Goal: Task Accomplishment & Management: Manage account settings

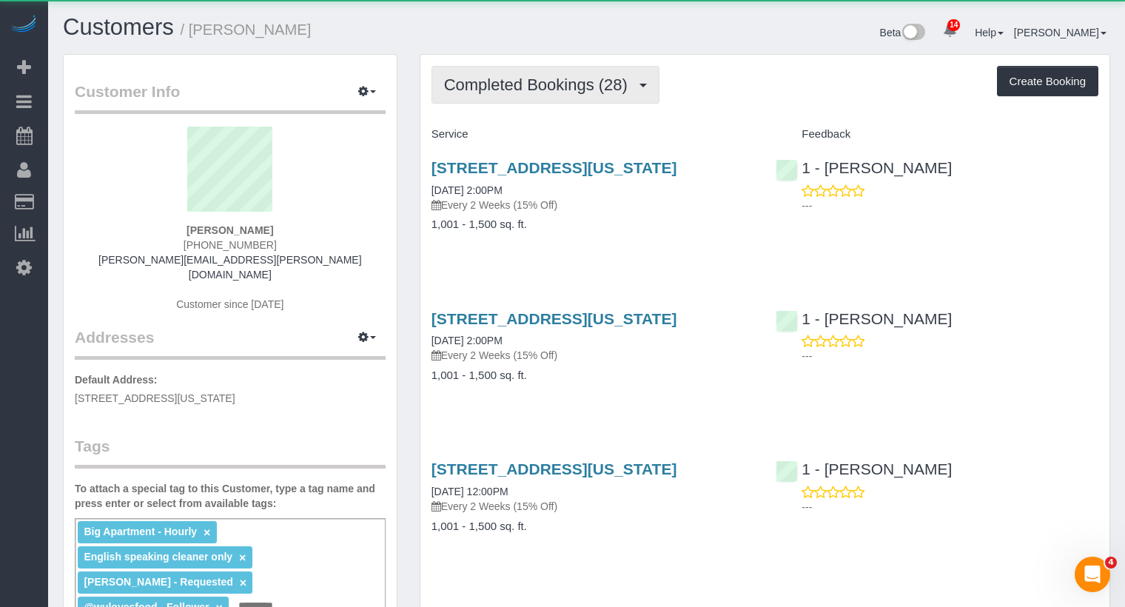
click at [568, 76] on span "Completed Bookings (28)" at bounding box center [539, 84] width 191 height 18
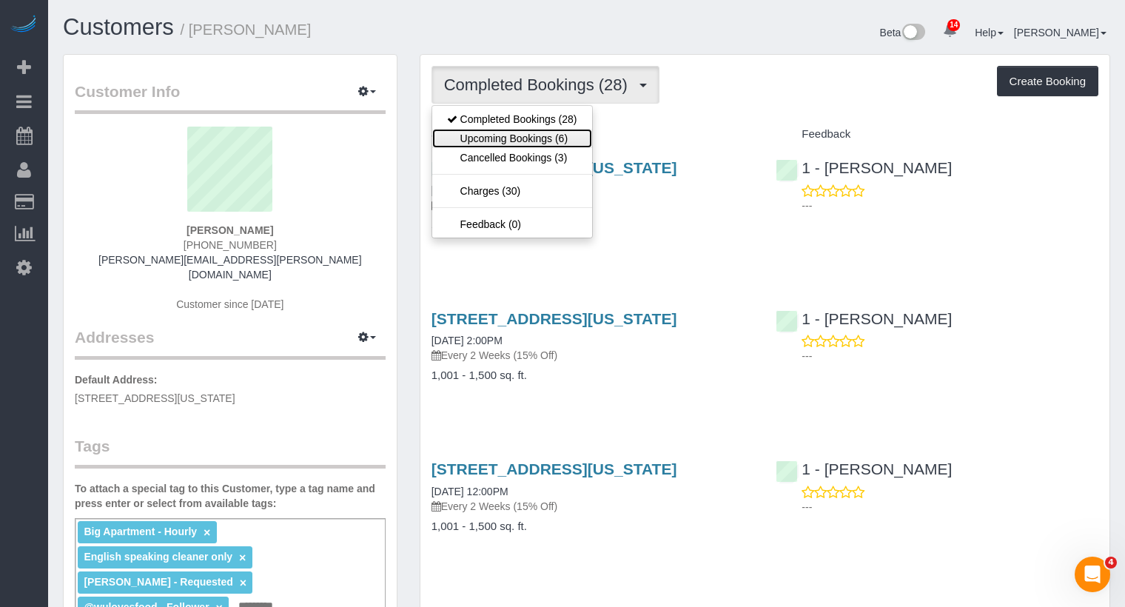
click at [556, 135] on link "Upcoming Bookings (6)" at bounding box center [512, 138] width 160 height 19
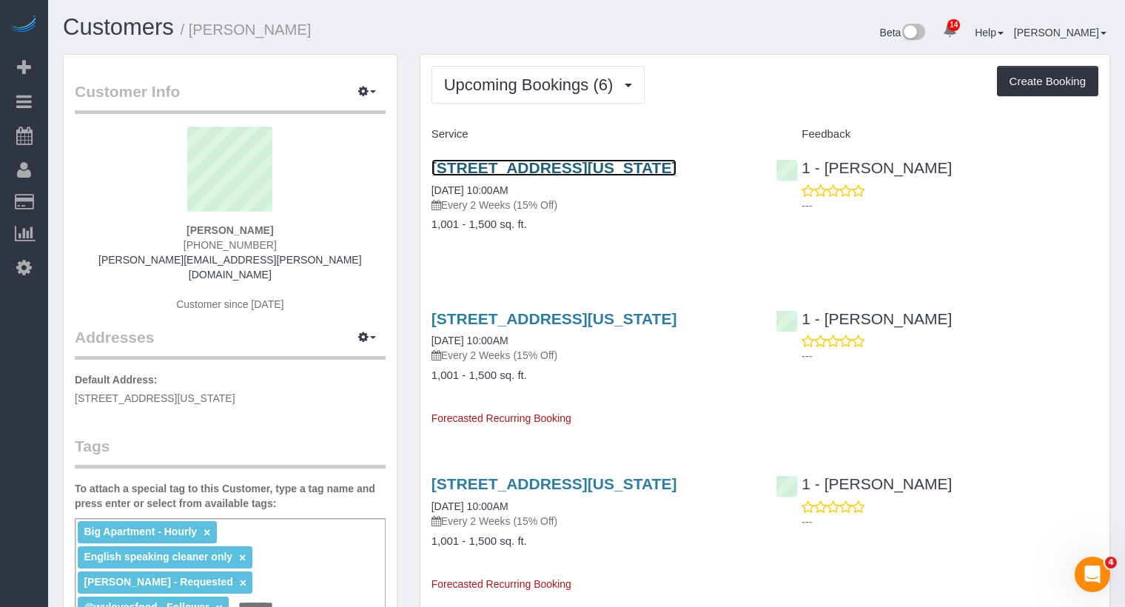
click at [579, 170] on link "[STREET_ADDRESS][US_STATE]" at bounding box center [554, 167] width 246 height 17
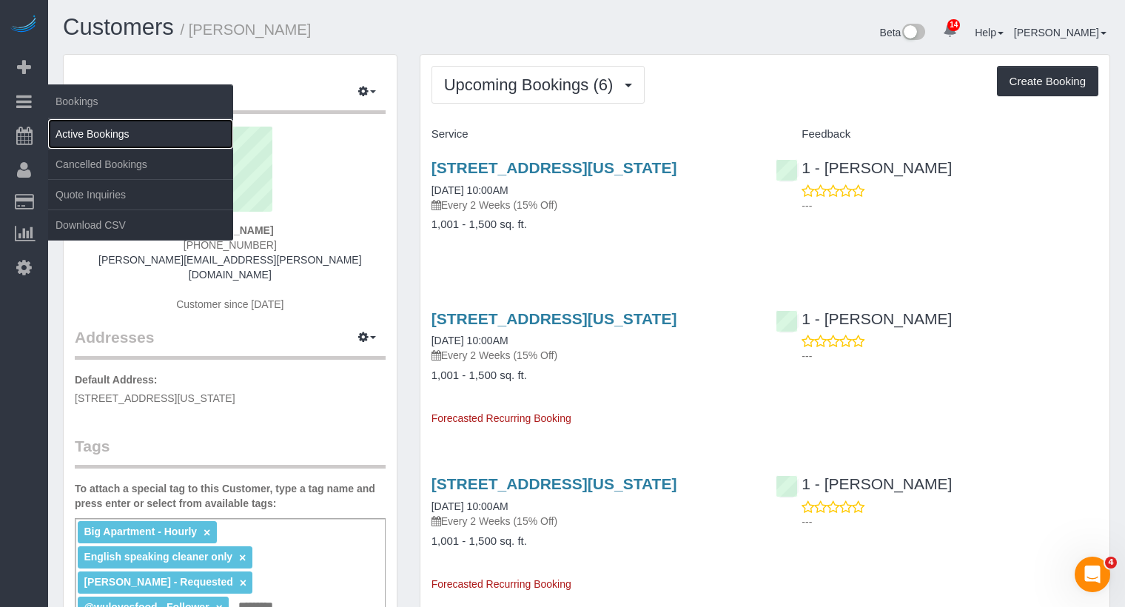
click at [87, 129] on link "Active Bookings" at bounding box center [140, 134] width 185 height 30
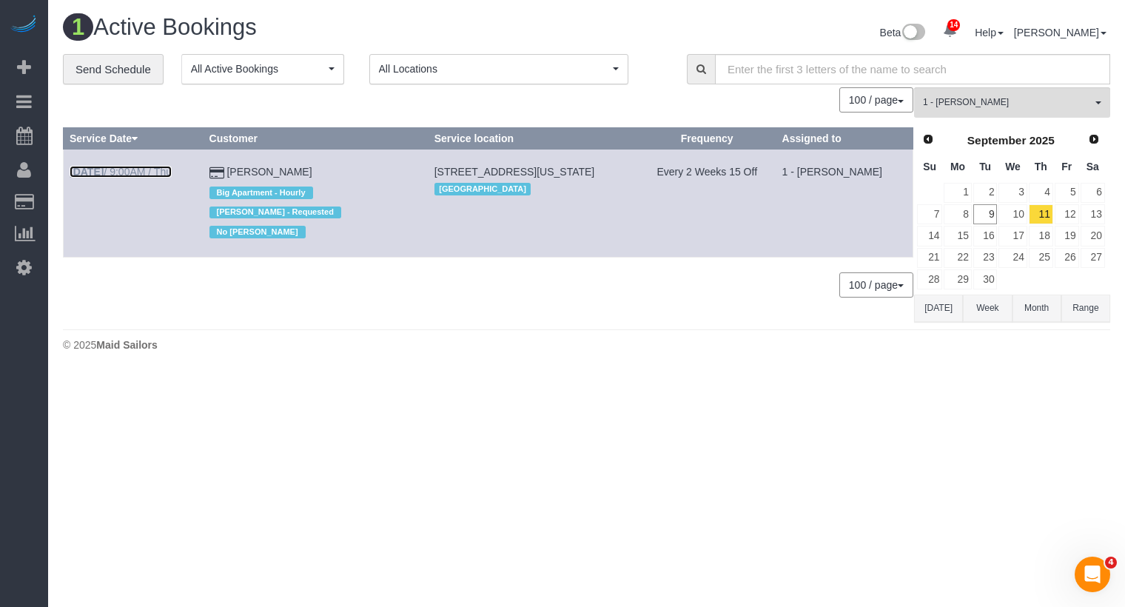
click at [139, 171] on link "[DATE] 9:00AM / Thu" at bounding box center [121, 172] width 102 height 12
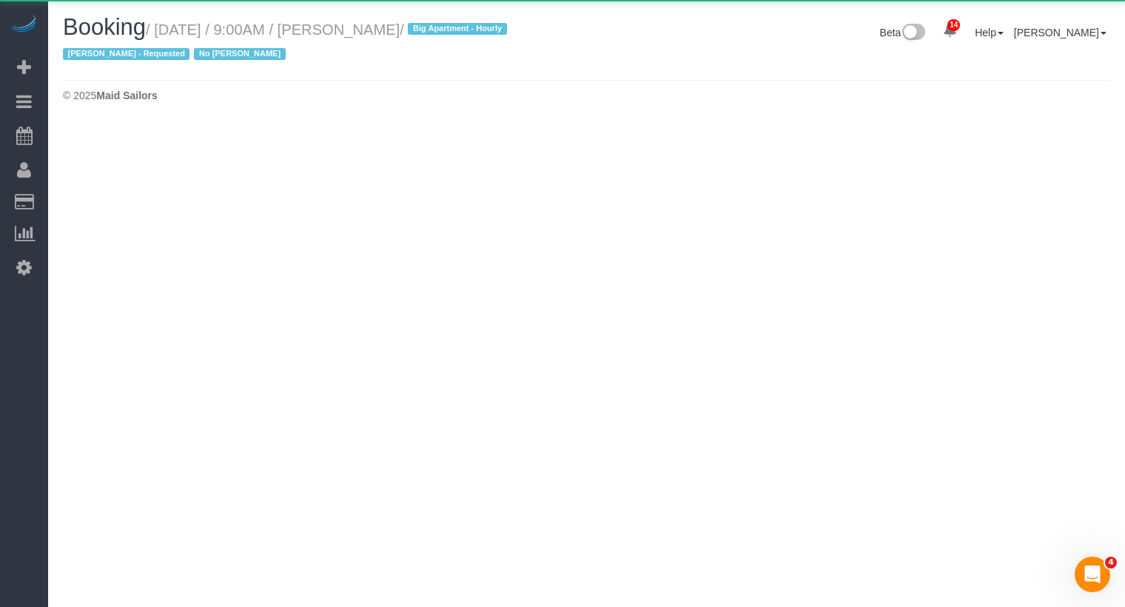
select select "NY"
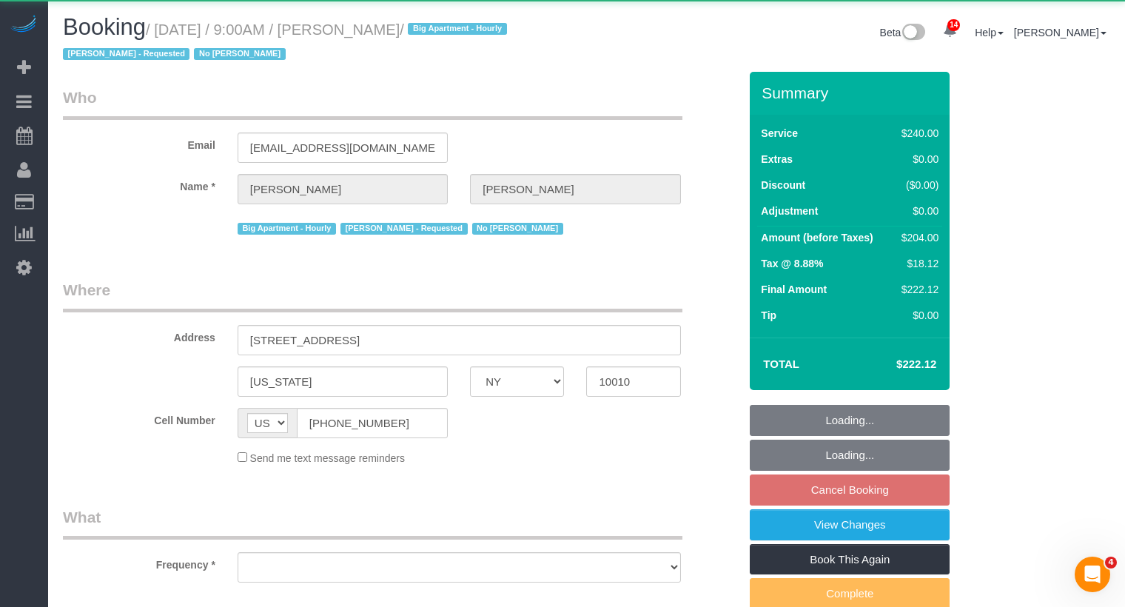
select select "object:2742"
select select "180"
select select "spot2"
select select "number:57"
select select "number:70"
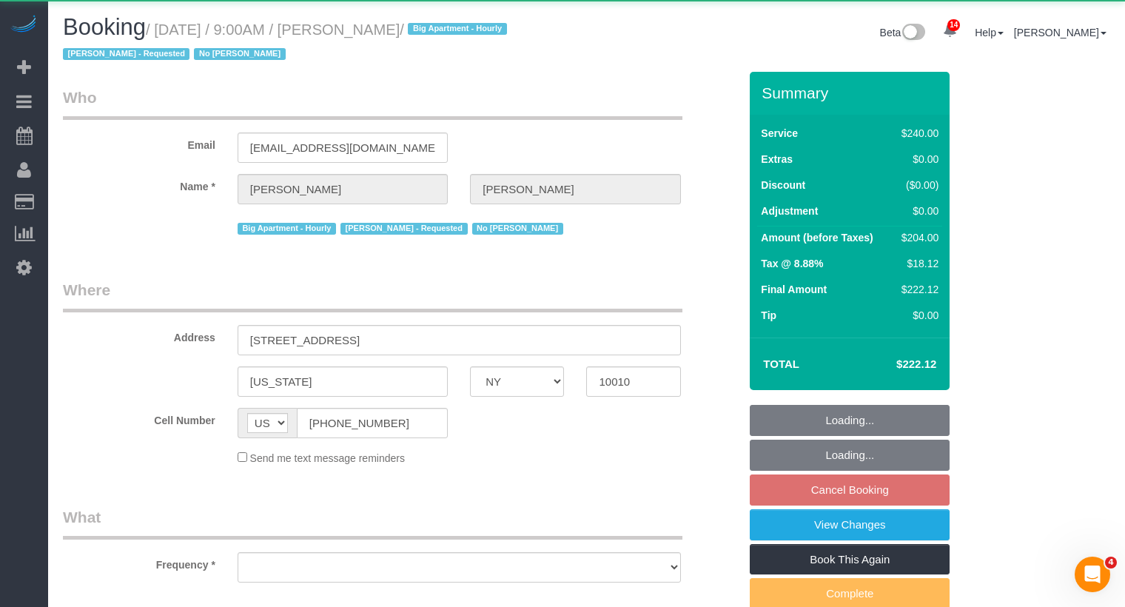
select select "number:15"
select select "number:6"
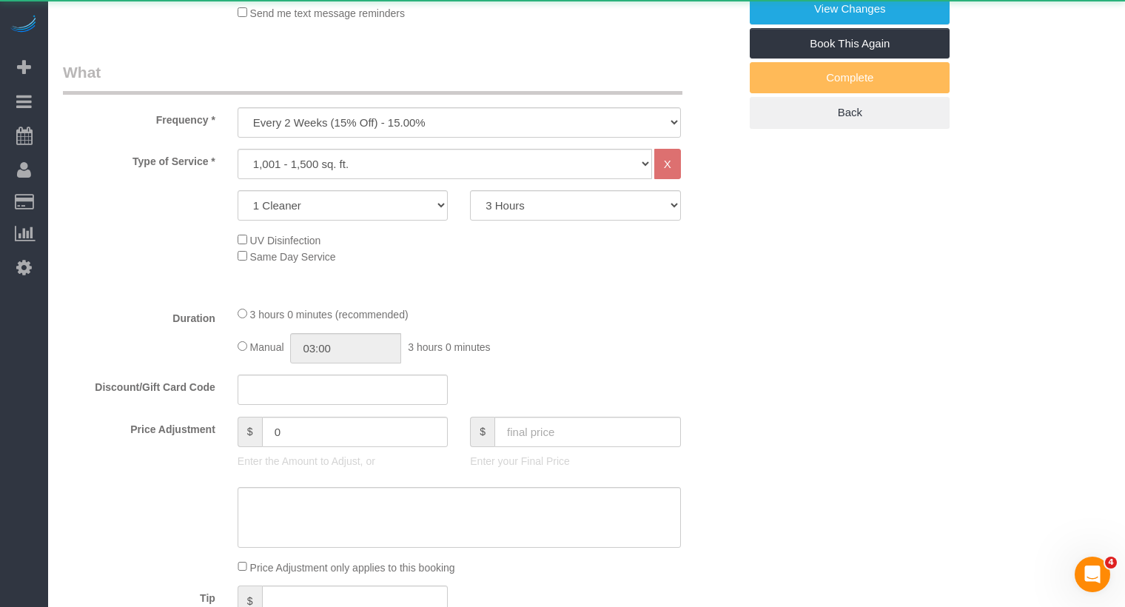
select select "string:stripe-pm_1QDZBB4VGloSiKo7sfVnv4L1"
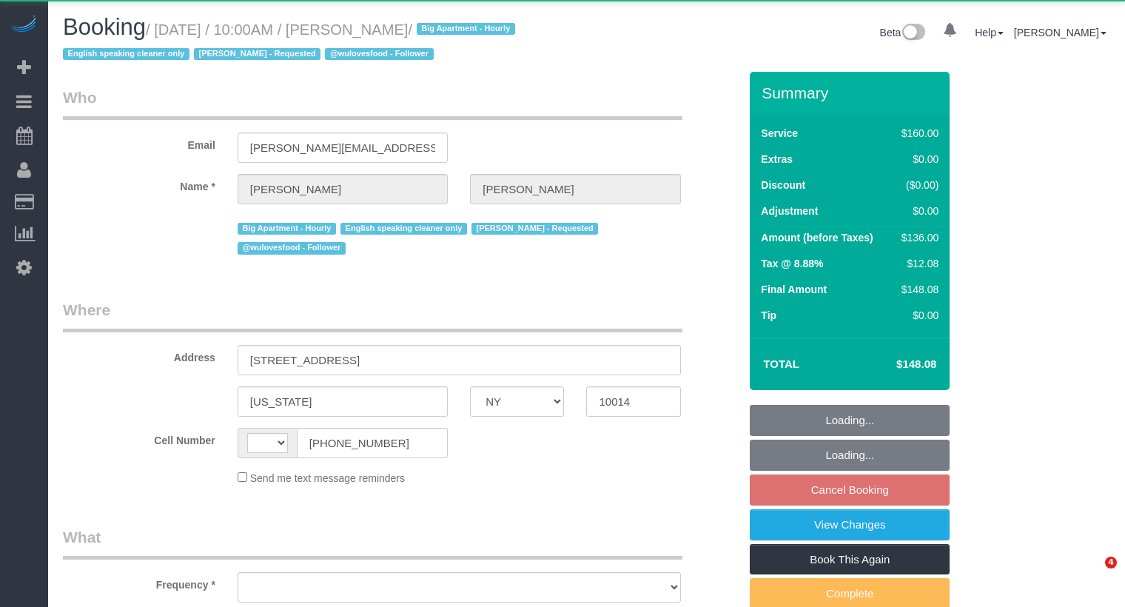
select select "NY"
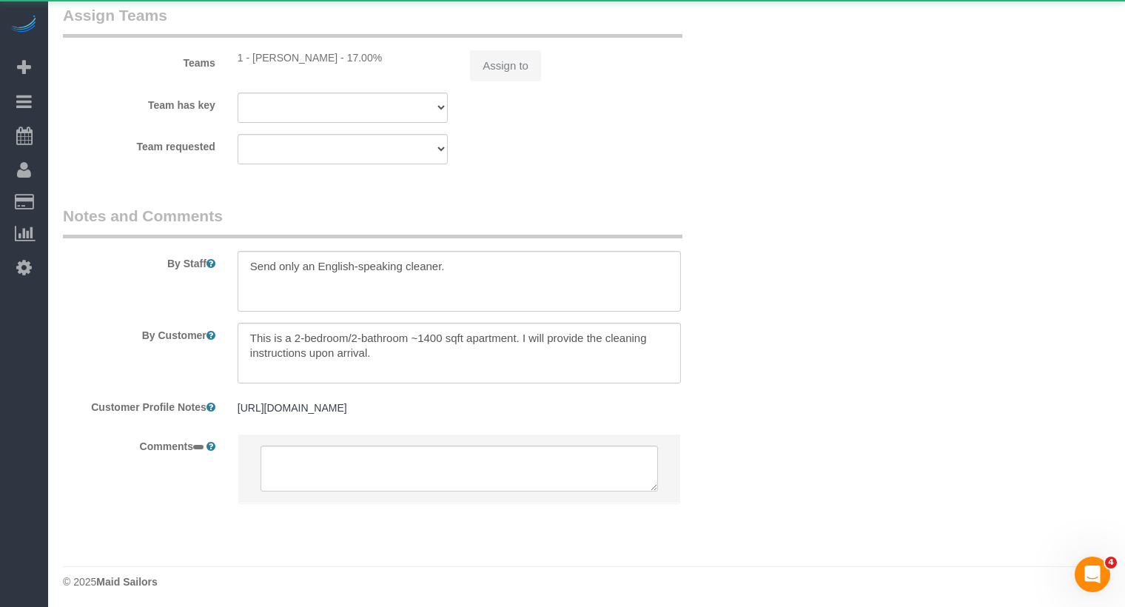
select select "string:US"
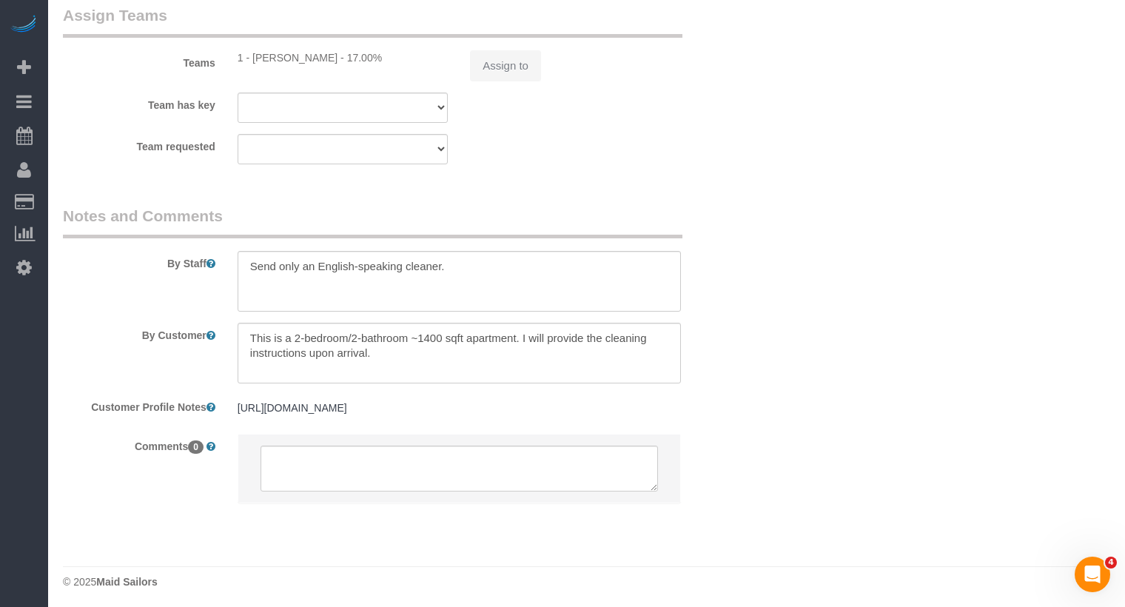
select select "object:990"
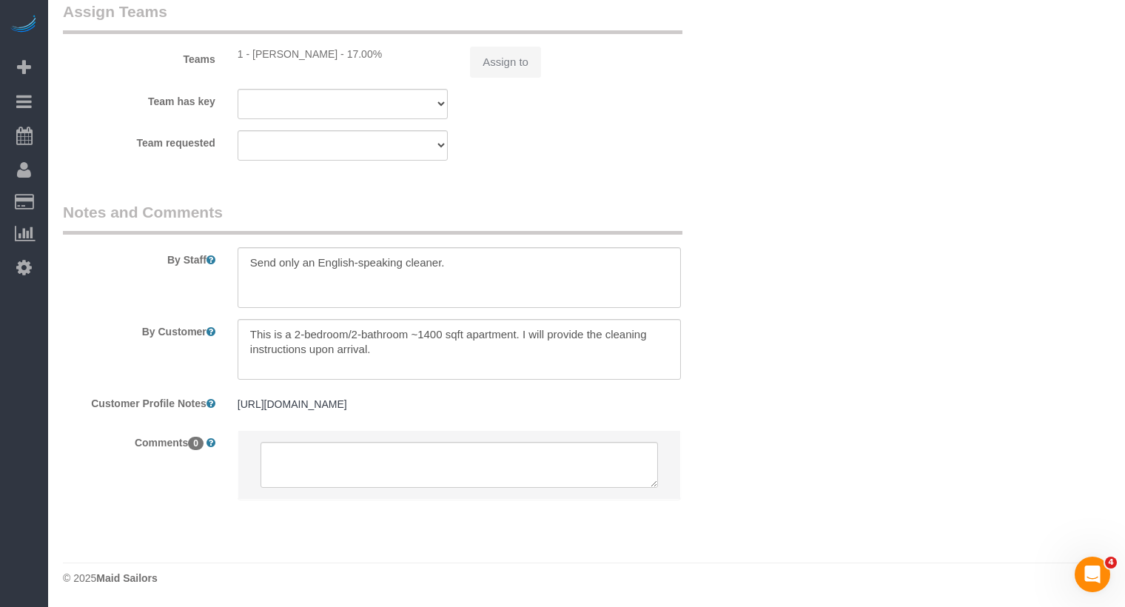
select select "string:stripe-pm_1PMbKH4VGloSiKo7I2gXikHa"
select select "spot3"
select select "number:89"
select select "number:90"
select select "number:15"
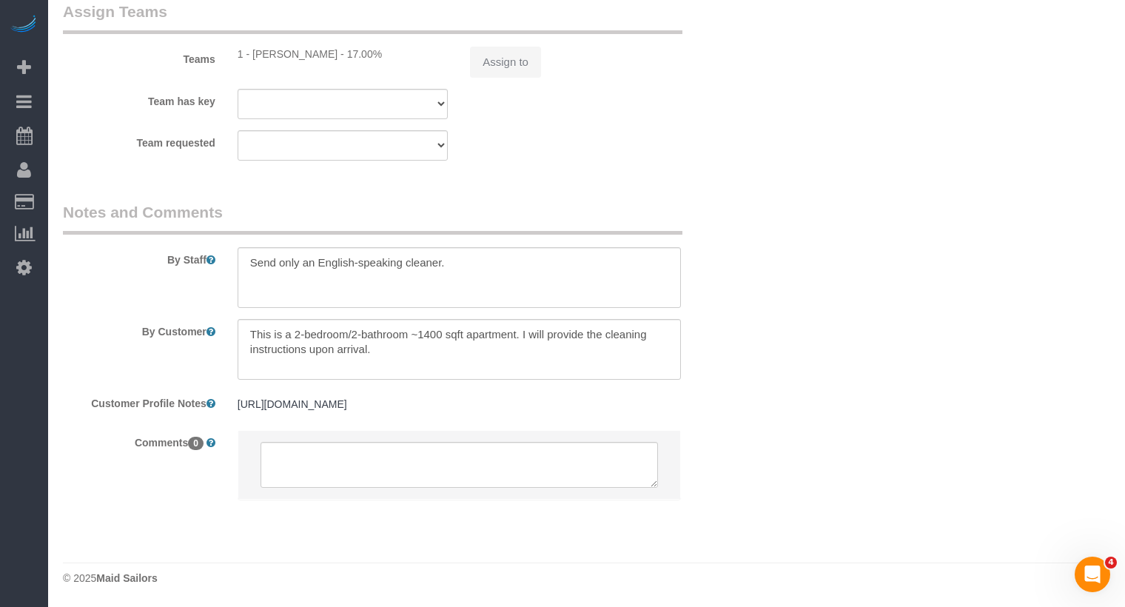
select select "number:5"
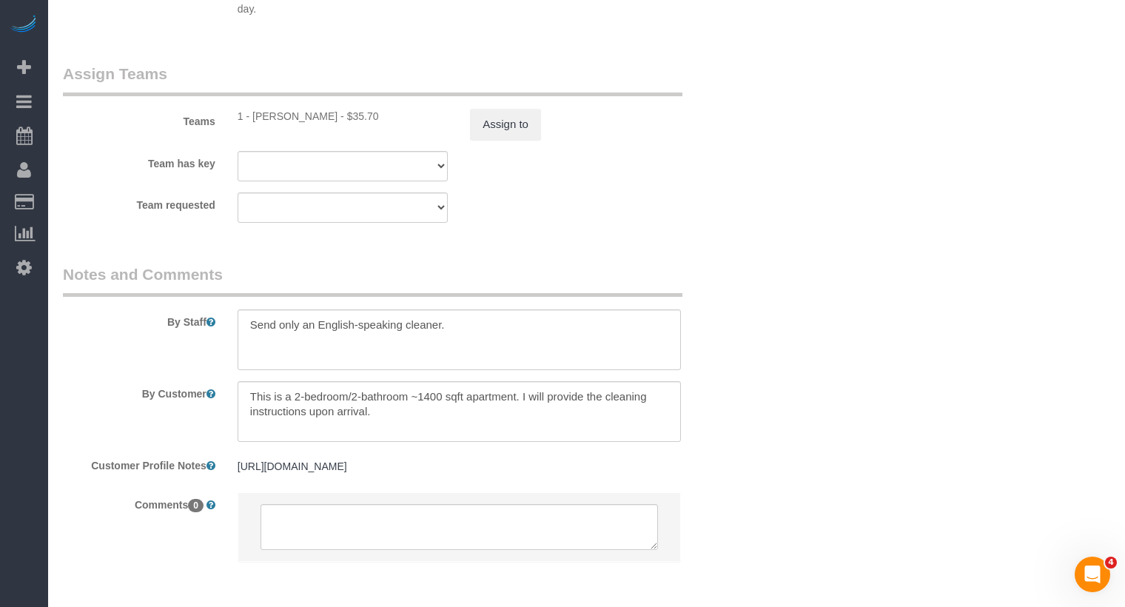
scroll to position [1606, 0]
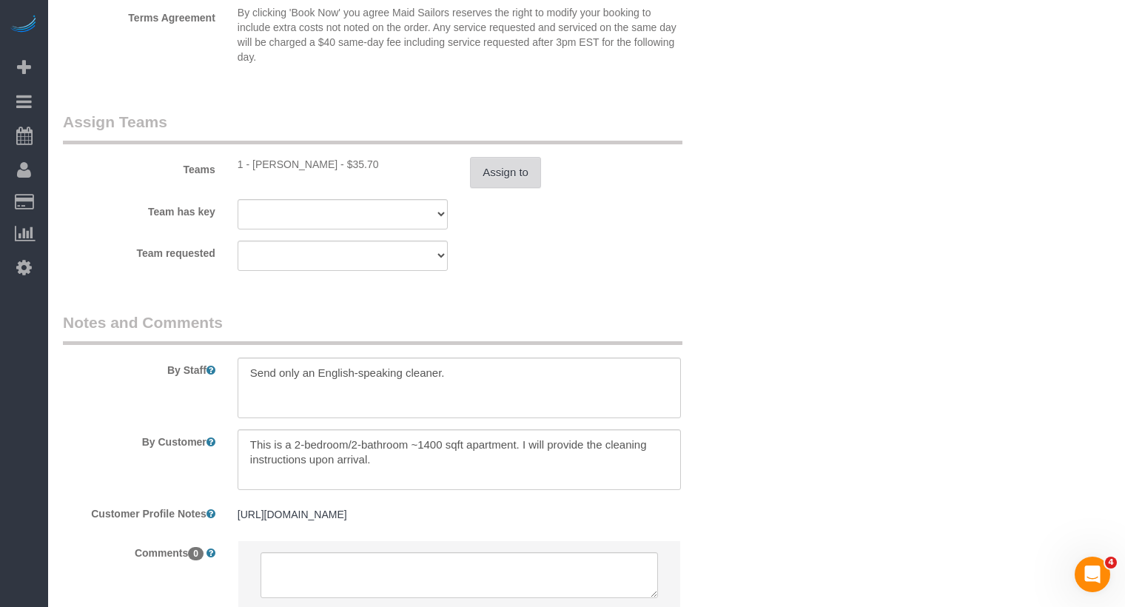
click at [507, 172] on button "Assign to" at bounding box center [505, 172] width 71 height 31
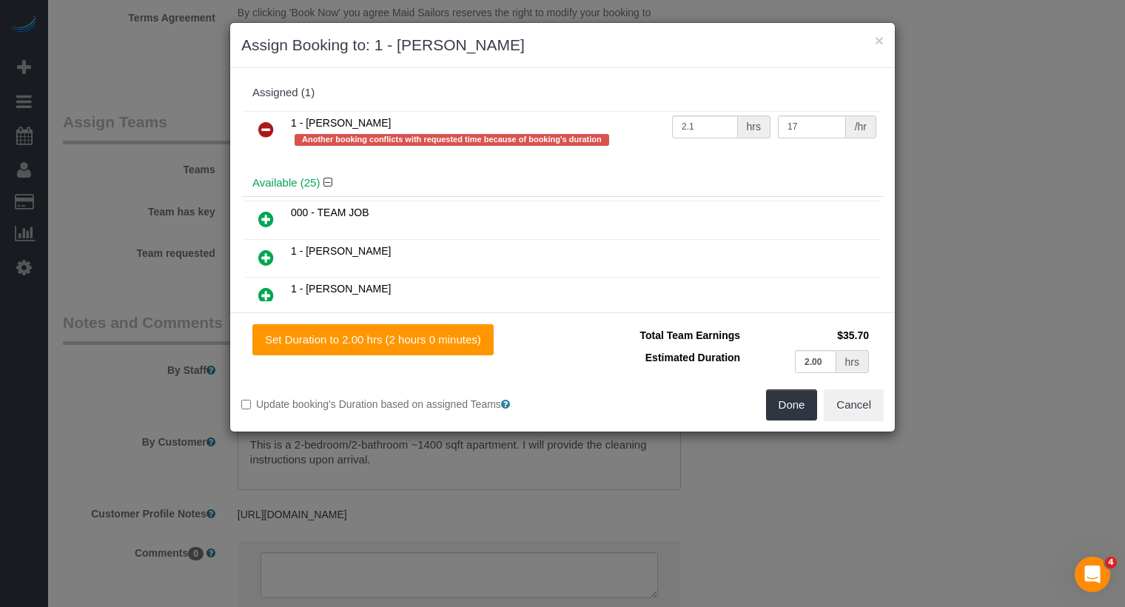
click at [262, 122] on icon at bounding box center [266, 130] width 16 height 18
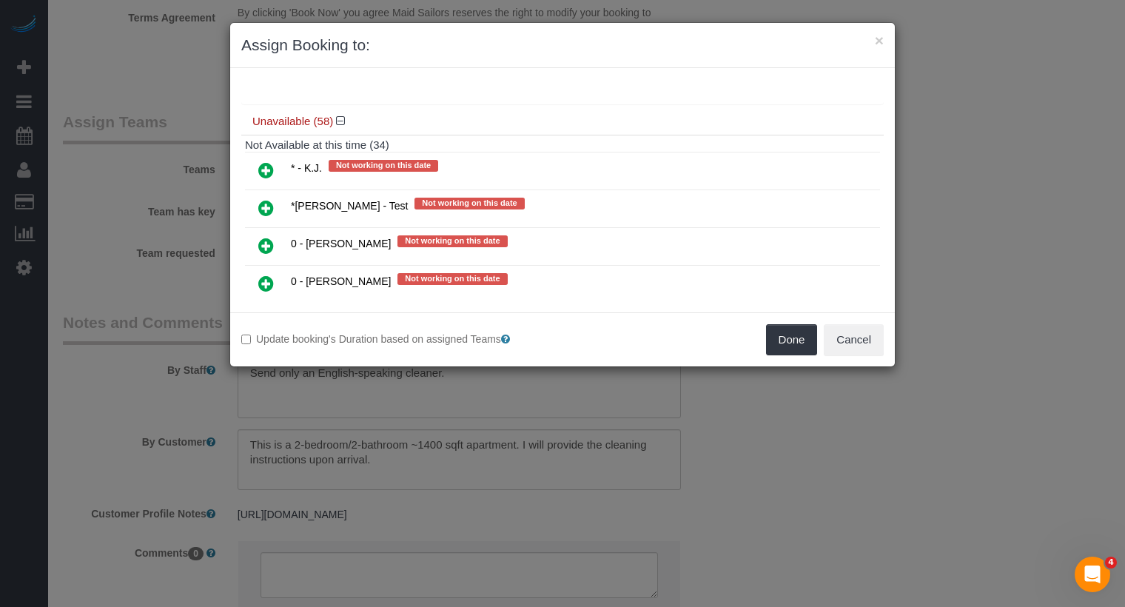
scroll to position [1048, 0]
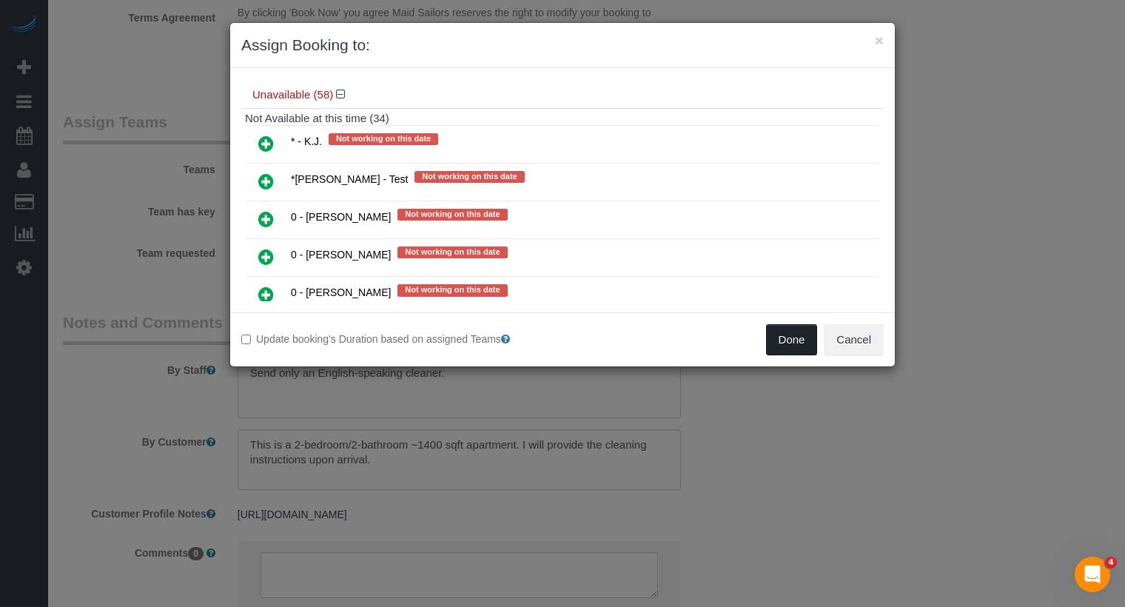
click at [796, 331] on button "Done" at bounding box center [792, 339] width 52 height 31
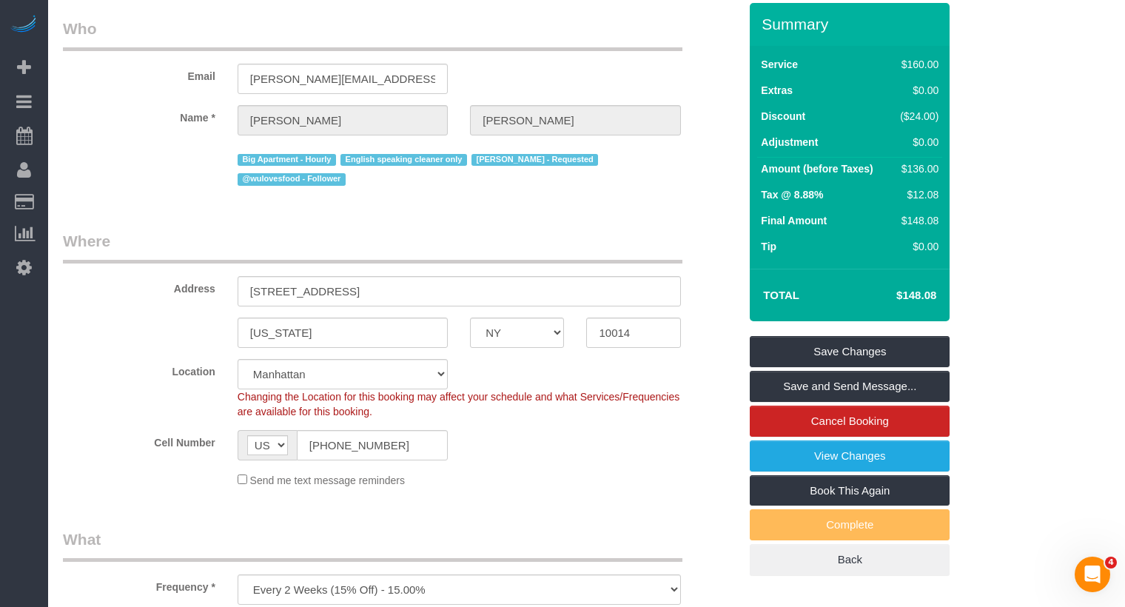
scroll to position [0, 0]
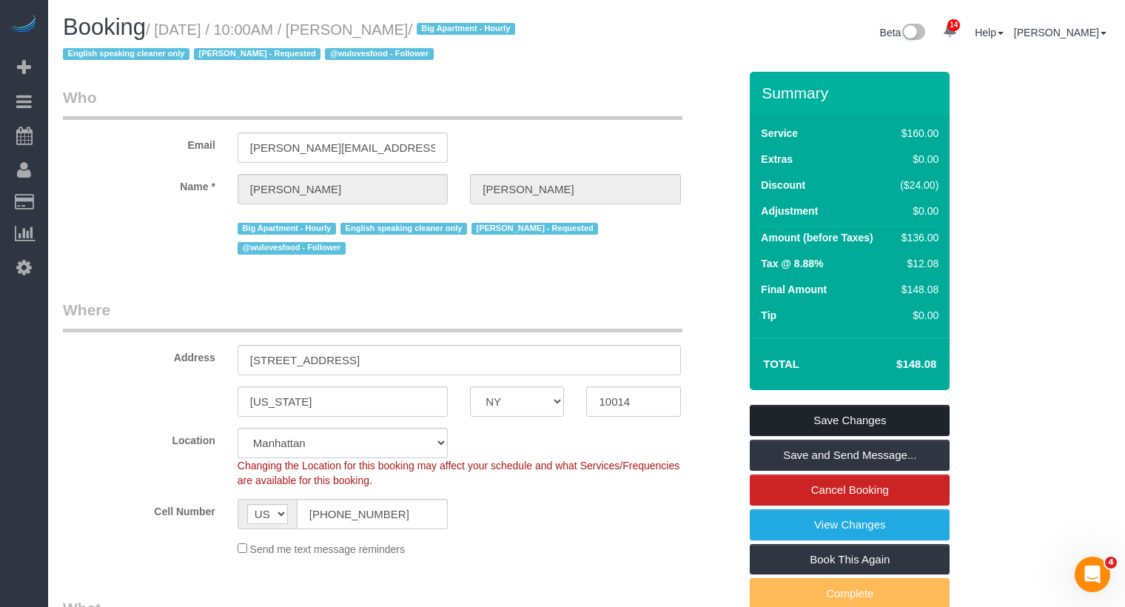
click at [810, 408] on link "Save Changes" at bounding box center [850, 420] width 200 height 31
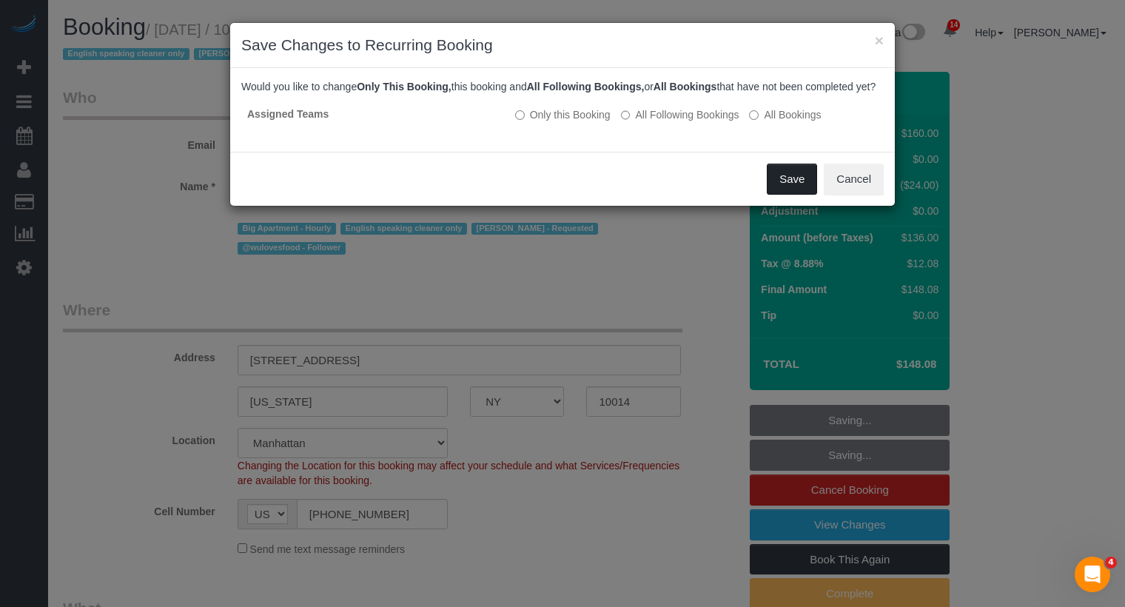
click at [798, 192] on button "Save" at bounding box center [792, 179] width 50 height 31
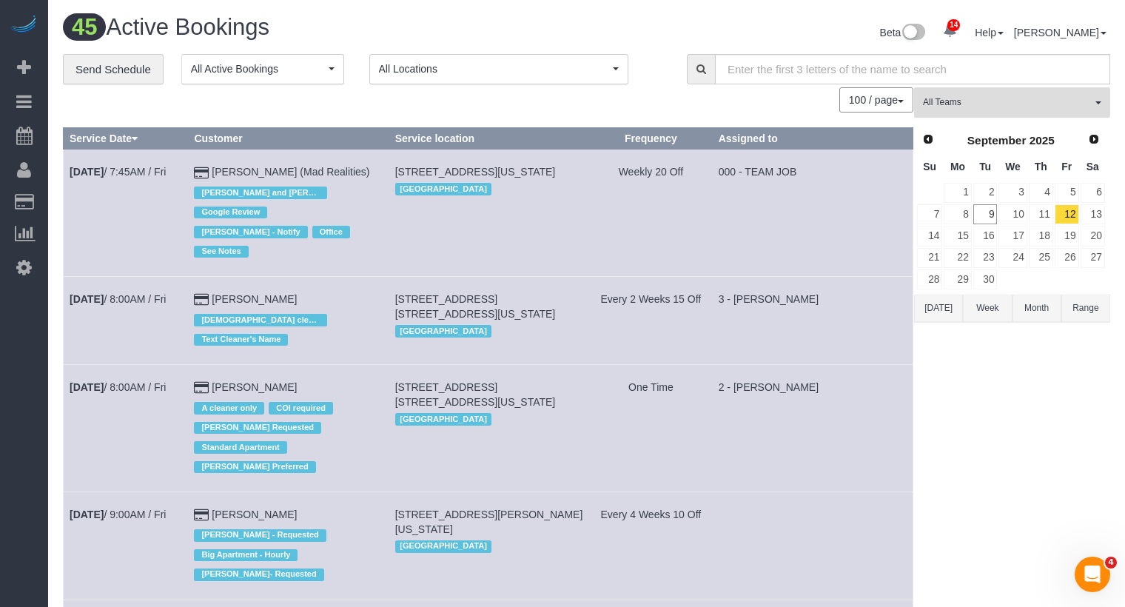
click at [1026, 101] on span "All Teams" at bounding box center [1007, 102] width 169 height 13
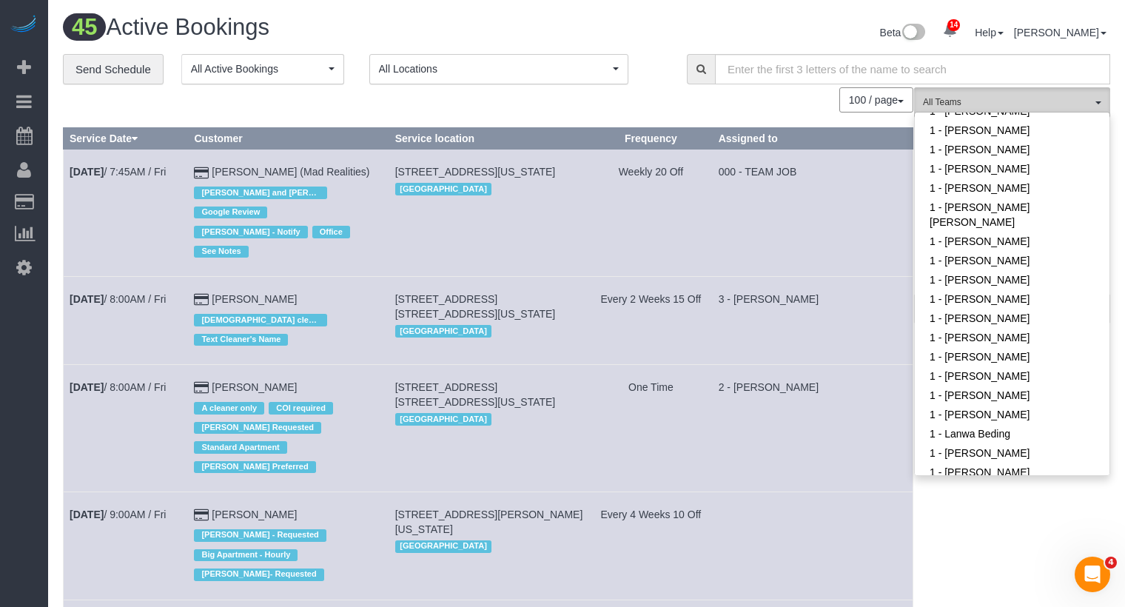
scroll to position [339, 0]
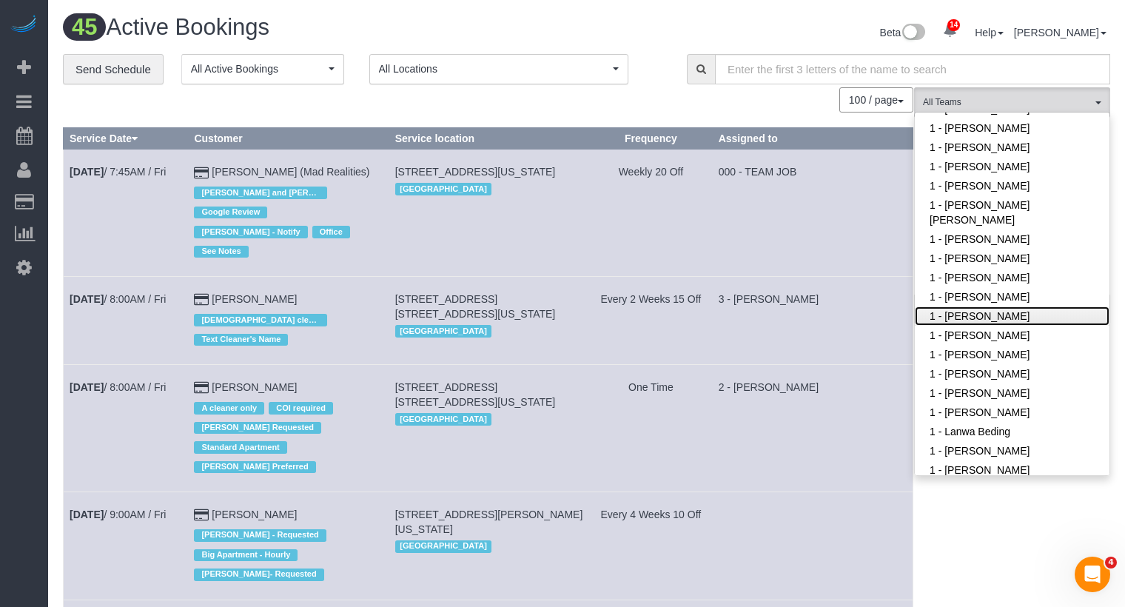
drag, startPoint x: 978, startPoint y: 313, endPoint x: 961, endPoint y: 313, distance: 17.0
click at [978, 313] on link "1 - [PERSON_NAME]" at bounding box center [1012, 315] width 195 height 19
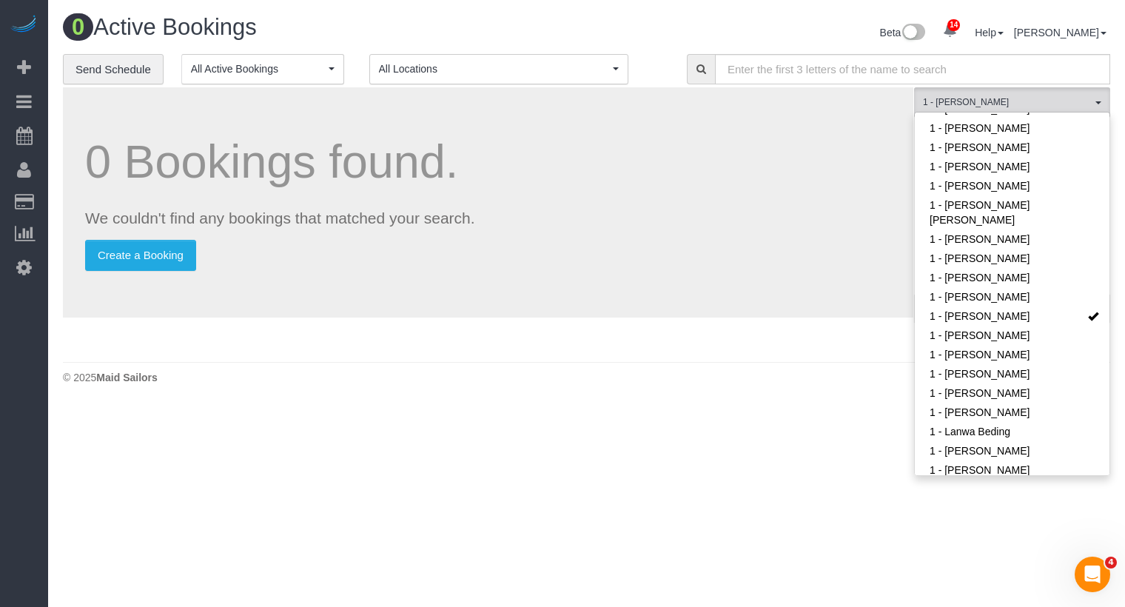
click at [869, 274] on div "0 Bookings found. We couldn't find any bookings that matched your search. Creat…" at bounding box center [488, 202] width 850 height 230
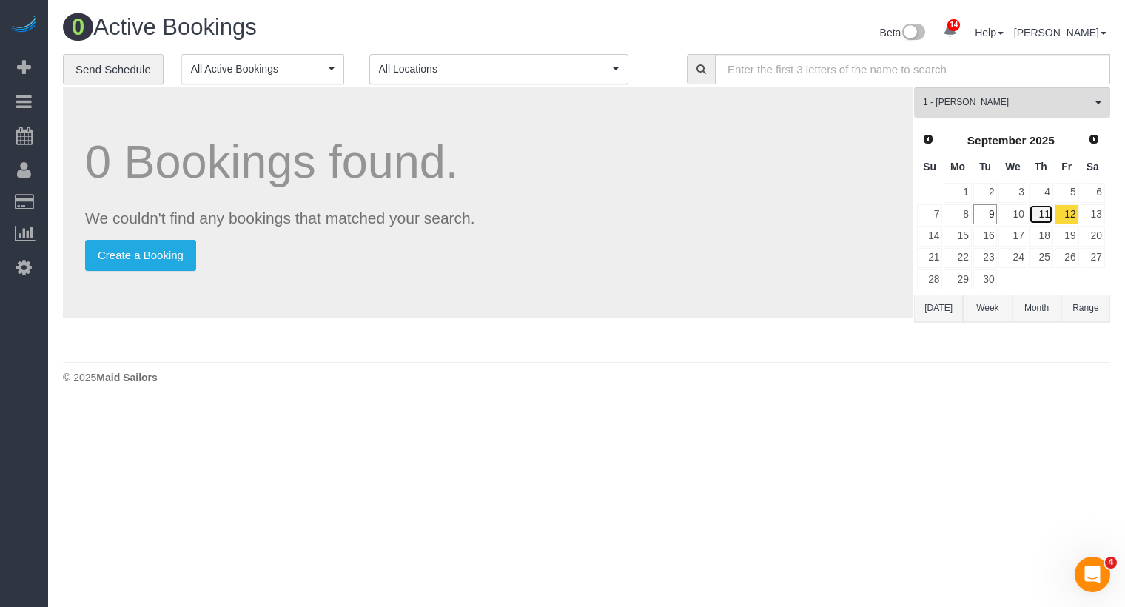
click at [1040, 215] on link "11" at bounding box center [1041, 214] width 24 height 20
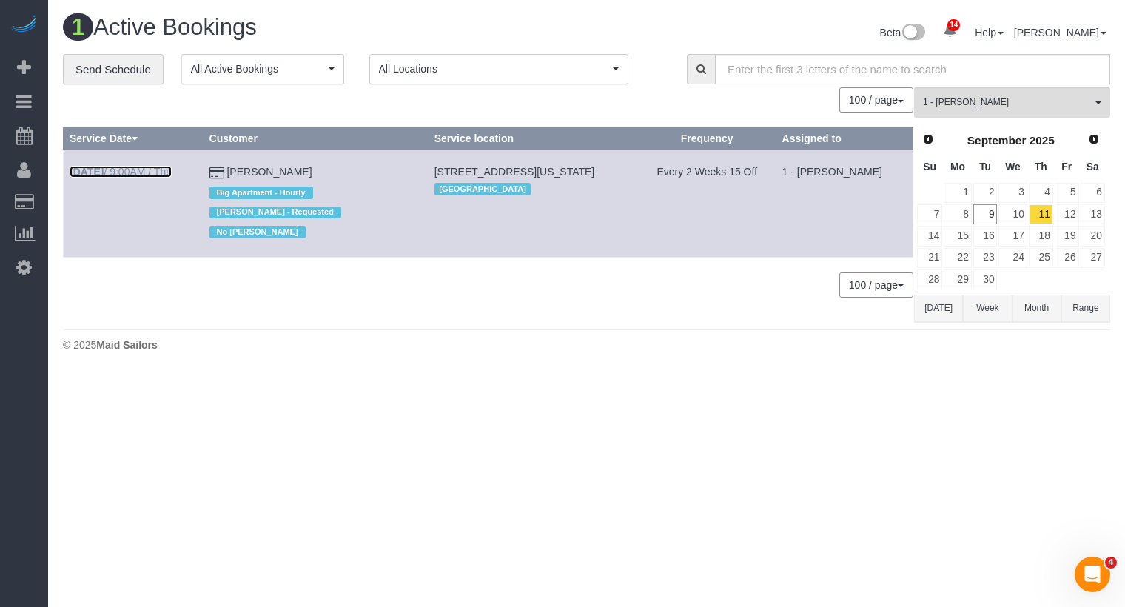
click at [141, 175] on link "[DATE] 9:00AM / Thu" at bounding box center [121, 172] width 102 height 12
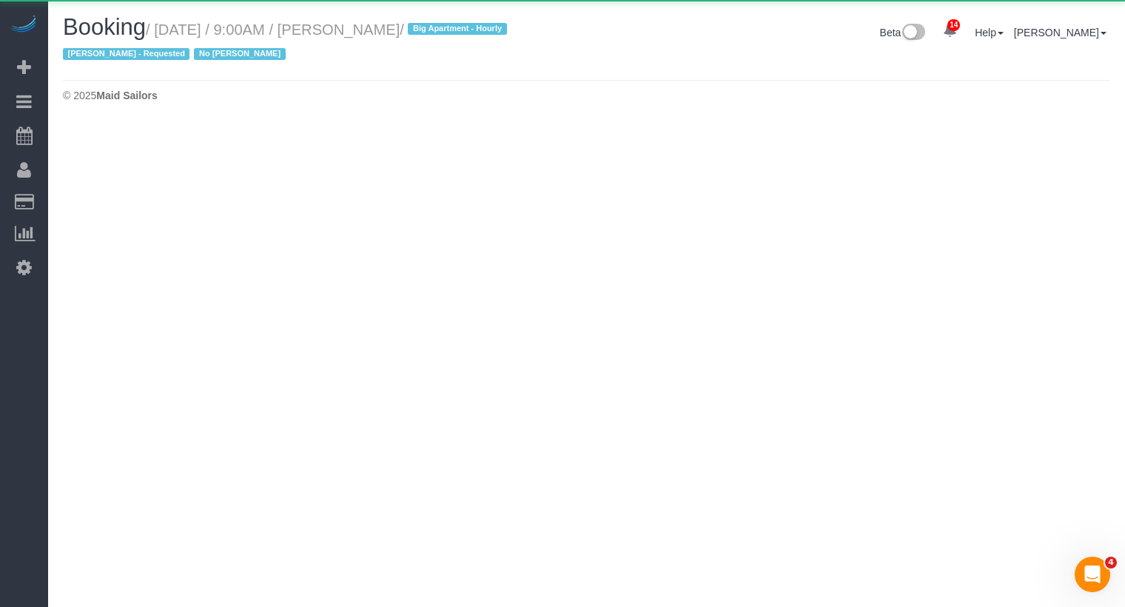
select select "NY"
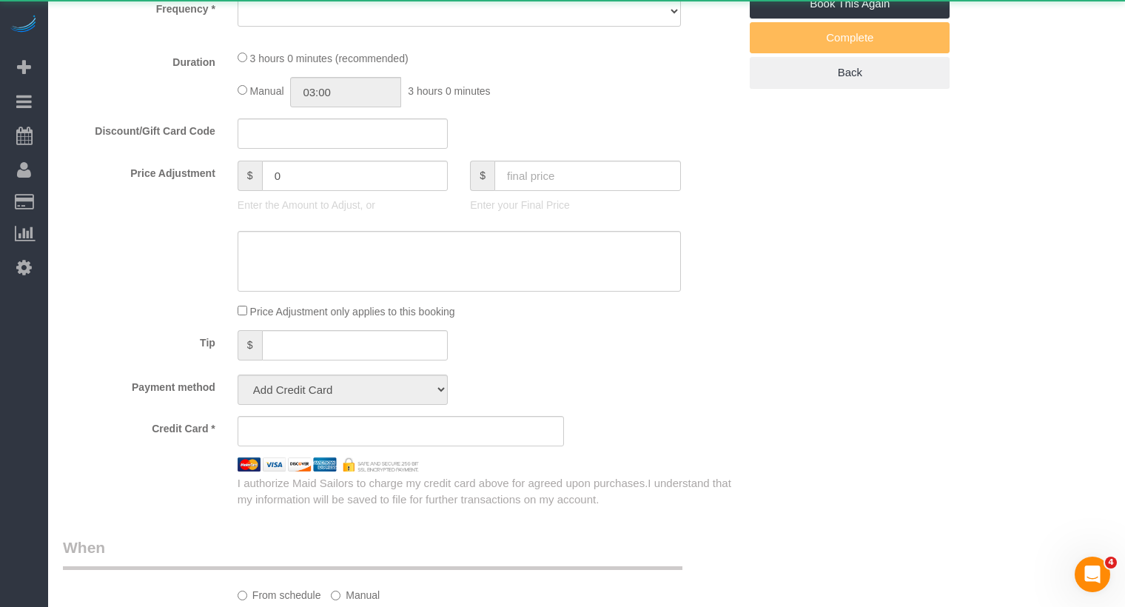
select select "object:4834"
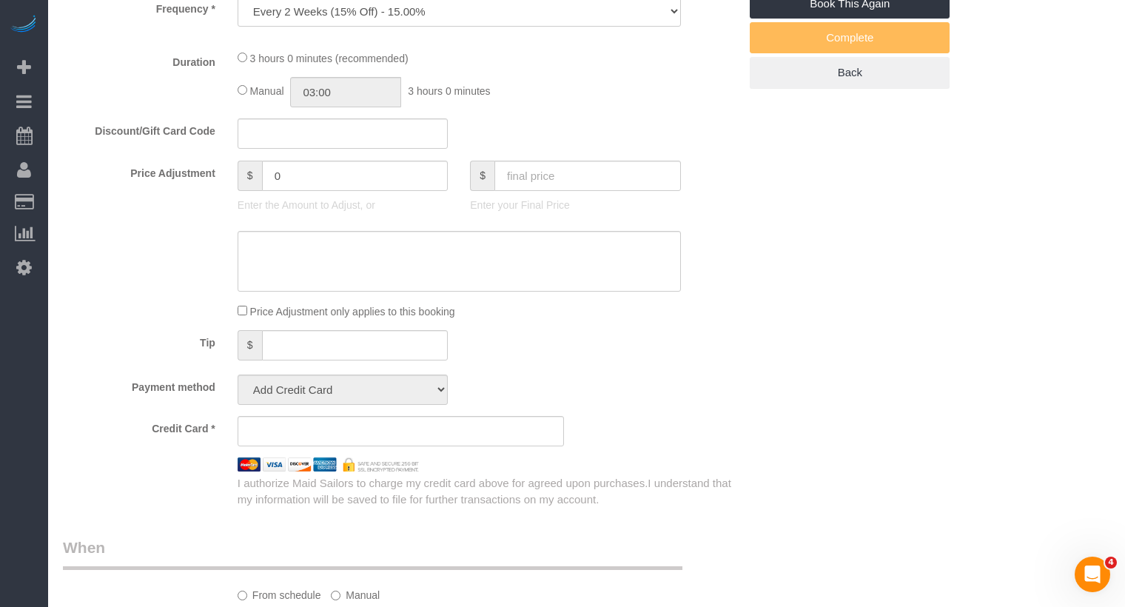
select select "string:stripe-pm_1QDZBB4VGloSiKo7sfVnv4L1"
select select "180"
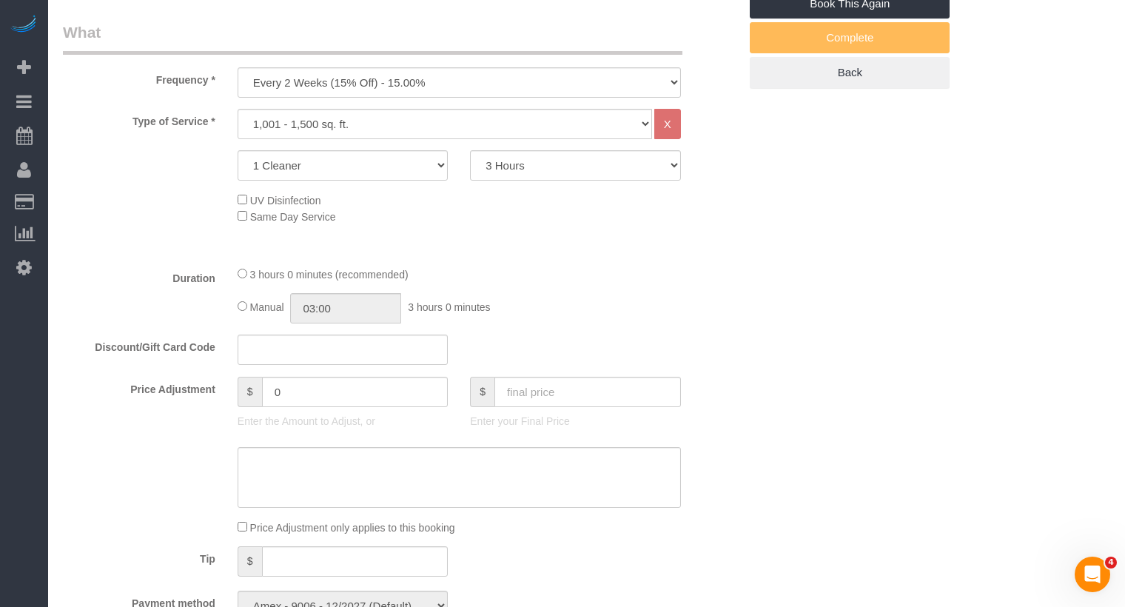
scroll to position [626, 0]
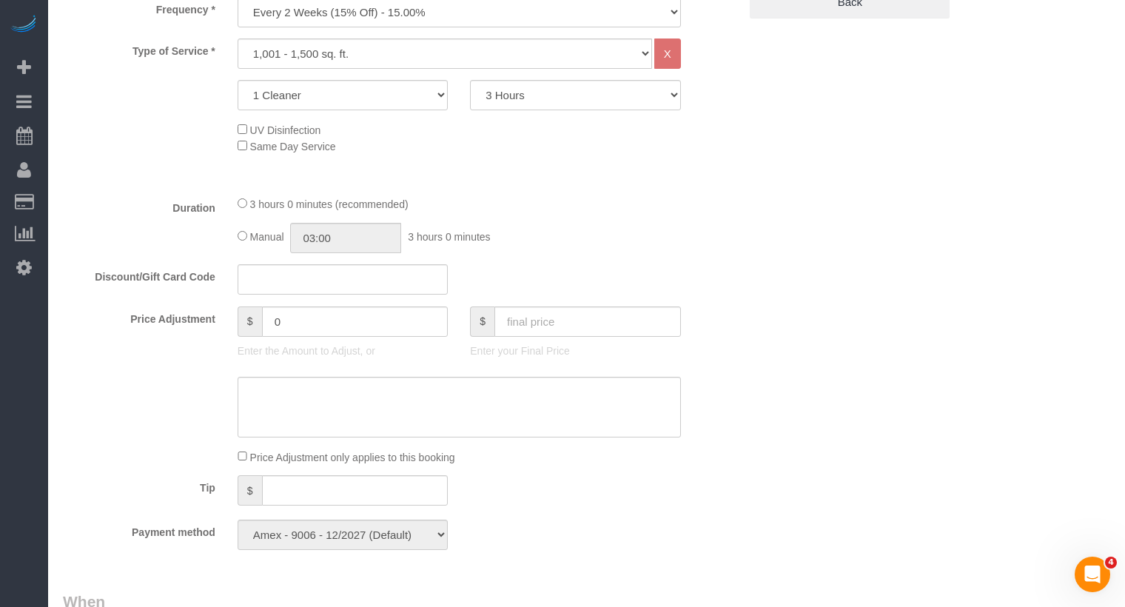
select select "object:5071"
select select "spot61"
select select "number:57"
select select "number:70"
select select "number:15"
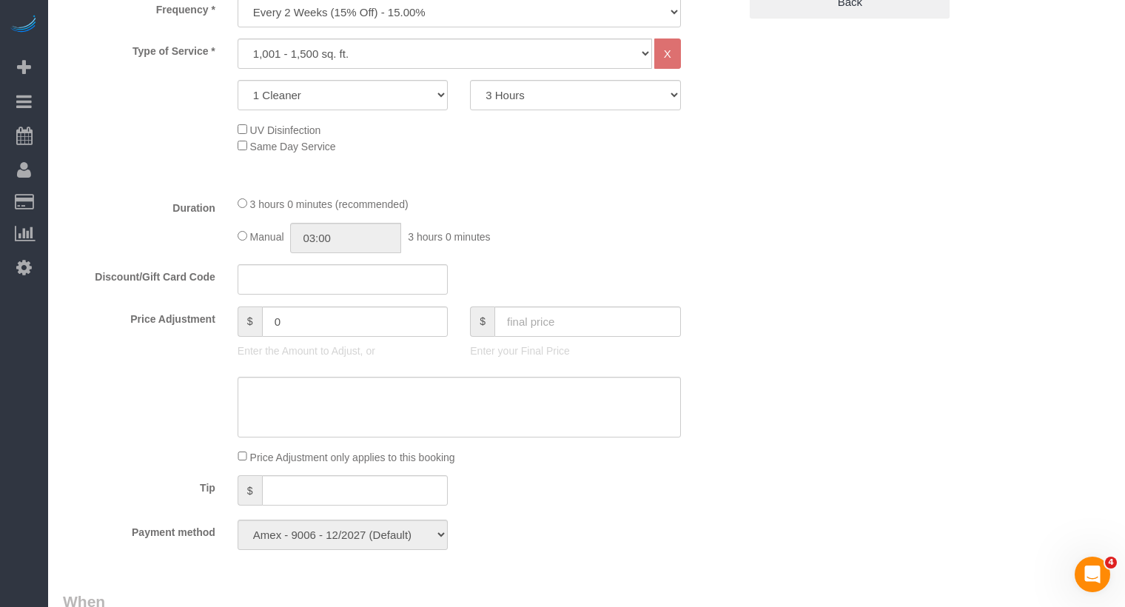
select select "number:6"
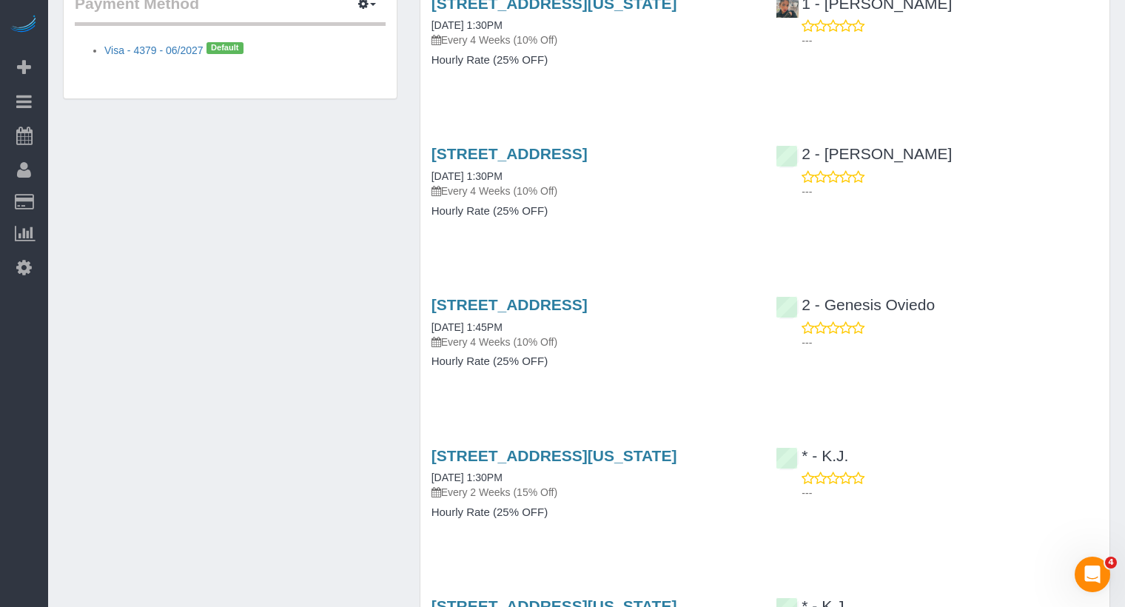
scroll to position [1074, 0]
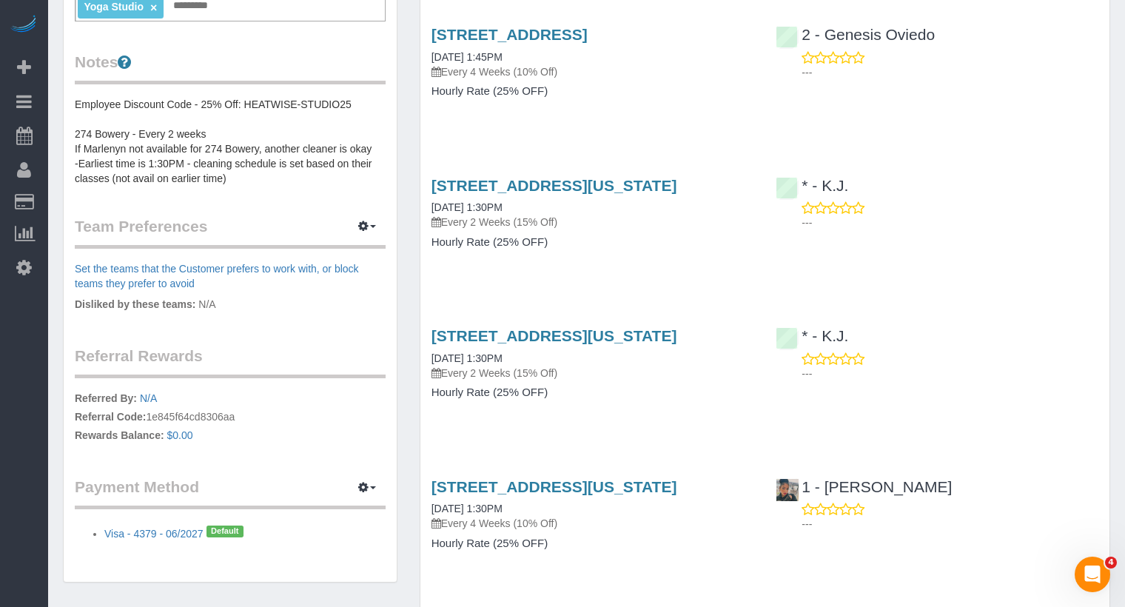
scroll to position [498, 0]
